Goal: Navigation & Orientation: Understand site structure

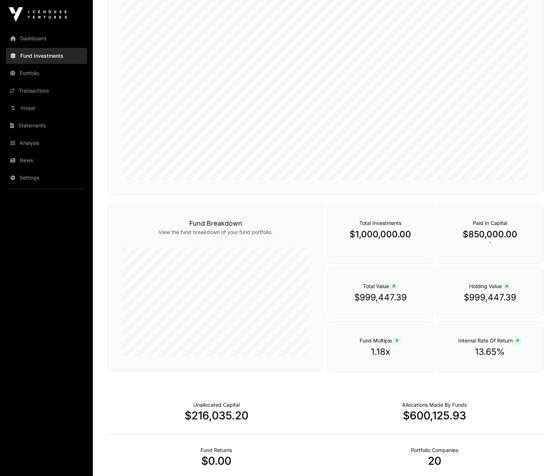
scroll to position [198, 0]
click at [384, 238] on p "$1,000,000.00" at bounding box center [380, 234] width 77 height 12
click at [528, 234] on p "$850,000.00" at bounding box center [489, 234] width 77 height 12
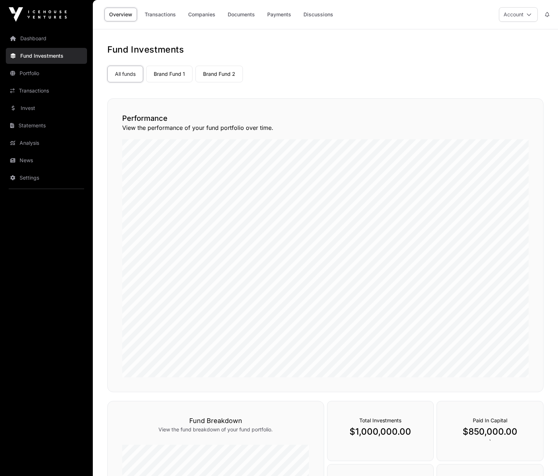
scroll to position [0, 0]
click at [162, 74] on link "Brand Fund 1" at bounding box center [169, 74] width 46 height 17
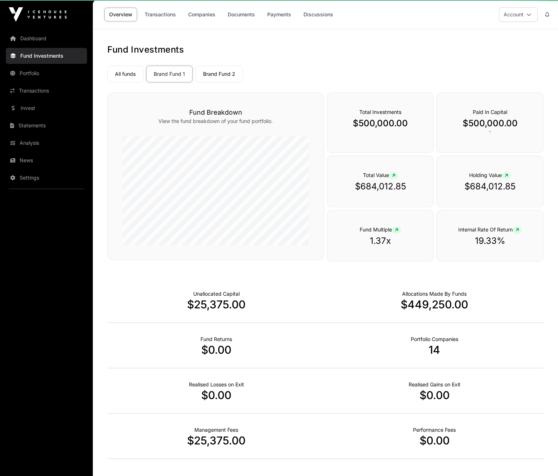
scroll to position [1, 0]
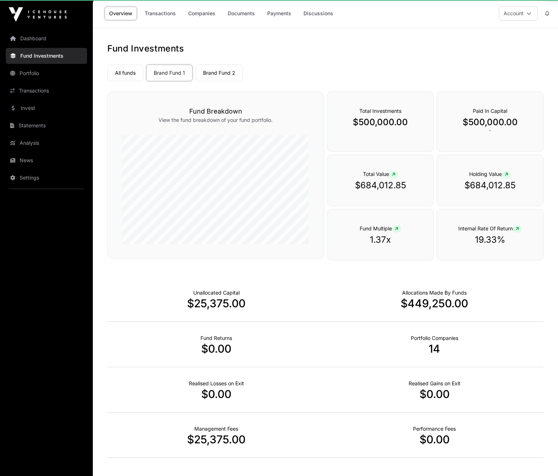
click at [162, 73] on link "Brand Fund 1" at bounding box center [169, 73] width 46 height 17
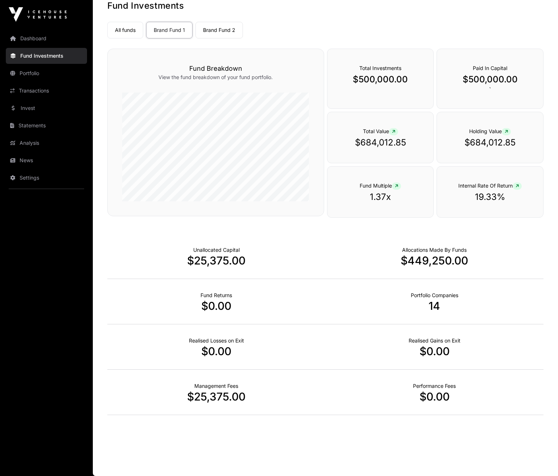
scroll to position [44, 0]
click at [125, 27] on link "All funds" at bounding box center [125, 30] width 36 height 17
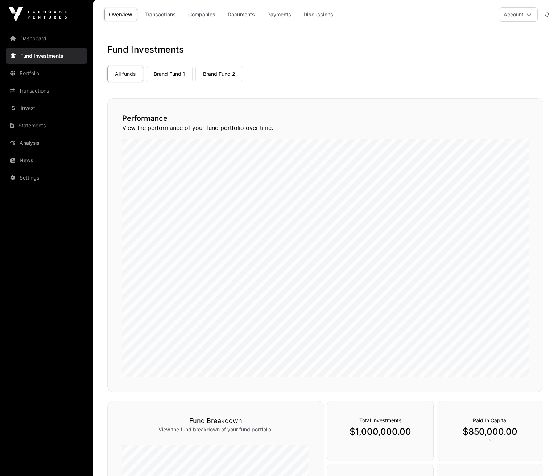
click at [487, 434] on p "$850,000.00" at bounding box center [489, 432] width 77 height 12
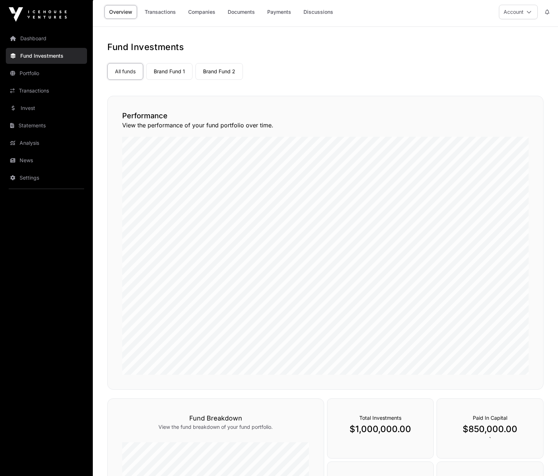
click at [461, 425] on p "$850,000.00" at bounding box center [489, 429] width 77 height 12
click at [166, 69] on link "Brand Fund 1" at bounding box center [169, 71] width 46 height 17
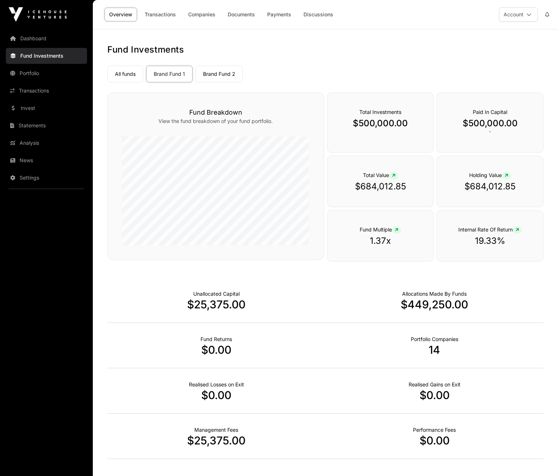
click at [223, 74] on link "Brand Fund 2" at bounding box center [219, 74] width 48 height 17
click at [338, 80] on div "All funds Brand Fund 1 Brand Fund 2" at bounding box center [325, 73] width 436 height 20
click at [199, 13] on link "Companies" at bounding box center [201, 15] width 37 height 14
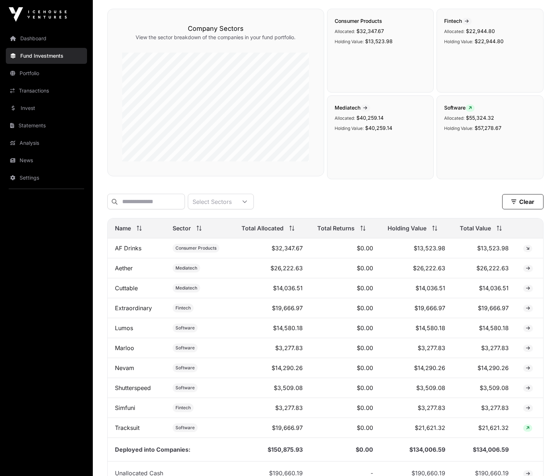
scroll to position [91, 0]
drag, startPoint x: 490, startPoint y: 8, endPoint x: 333, endPoint y: 202, distance: 250.1
click at [333, 202] on div "Select Sectors Clear" at bounding box center [325, 201] width 436 height 16
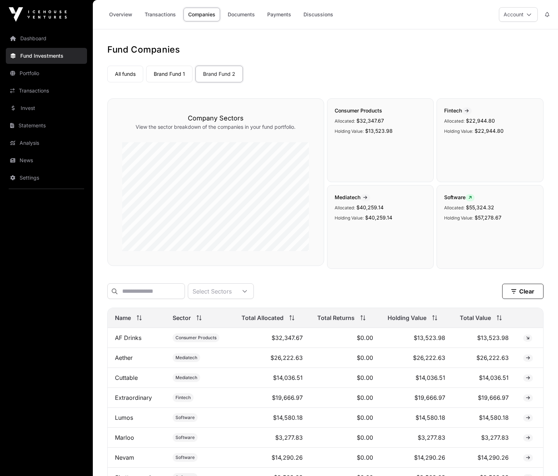
scroll to position [0, 0]
click at [159, 12] on link "Transactions" at bounding box center [160, 15] width 41 height 14
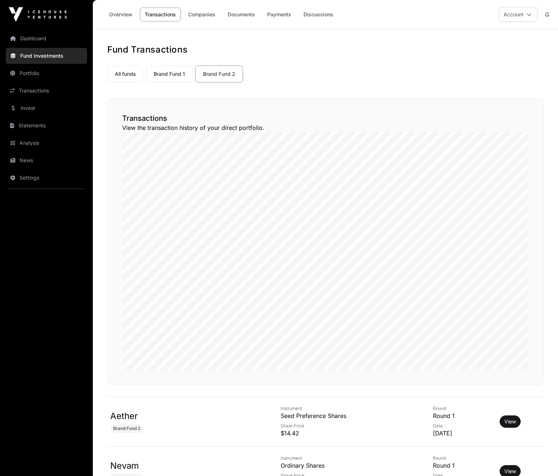
click at [112, 15] on link "Overview" at bounding box center [120, 15] width 33 height 14
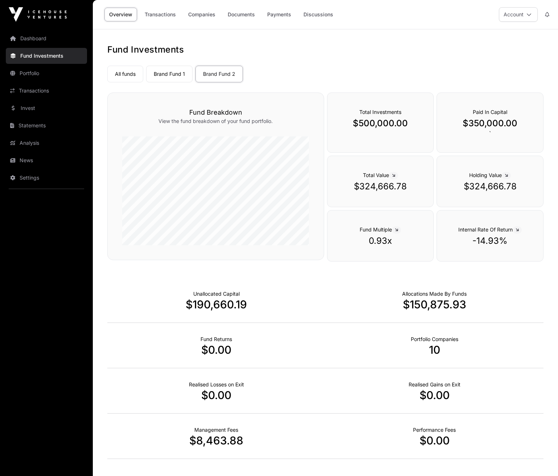
click at [180, 71] on link "Brand Fund 1" at bounding box center [169, 74] width 46 height 17
